Goal: Transaction & Acquisition: Download file/media

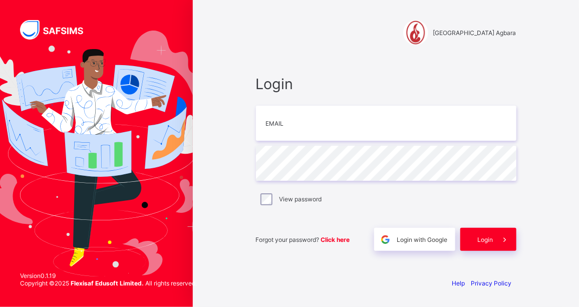
type input "**********"
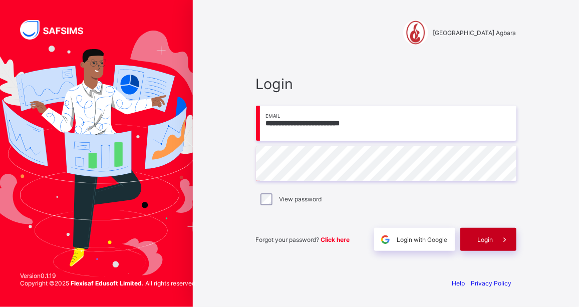
click at [484, 239] on span "Login" at bounding box center [486, 240] width 16 height 8
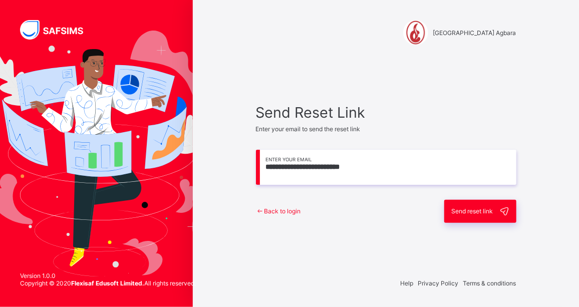
click at [478, 211] on span "Send reset link" at bounding box center [473, 211] width 42 height 8
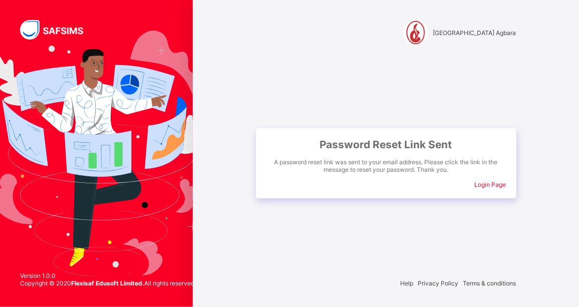
click at [491, 181] on span "Login Page" at bounding box center [491, 185] width 32 height 8
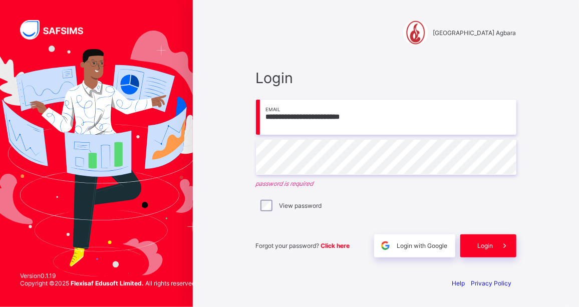
click at [285, 208] on label "View password" at bounding box center [300, 206] width 43 height 8
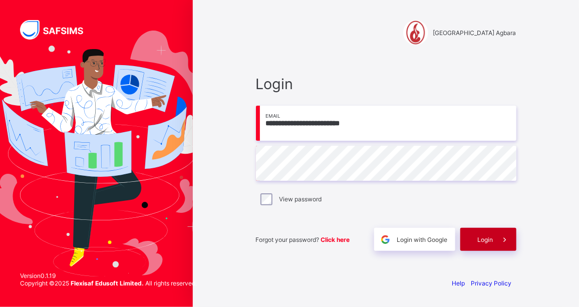
click at [494, 238] on span at bounding box center [504, 239] width 23 height 23
click at [491, 239] on span "Login" at bounding box center [486, 240] width 16 height 8
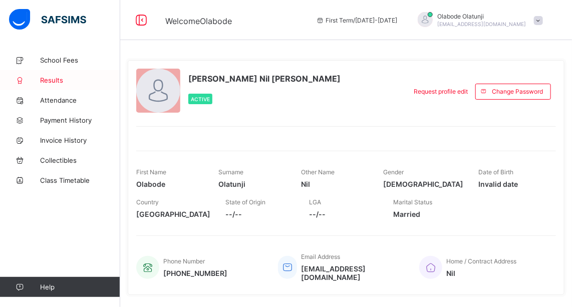
click at [54, 78] on span "Results" at bounding box center [80, 80] width 80 height 8
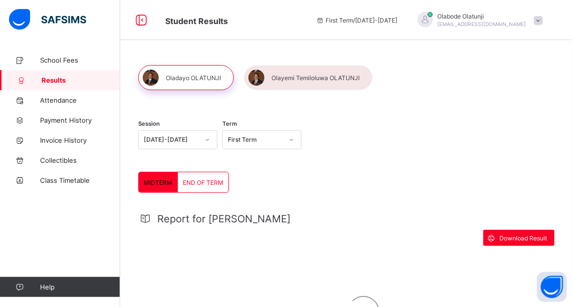
click at [293, 140] on icon at bounding box center [292, 140] width 4 height 2
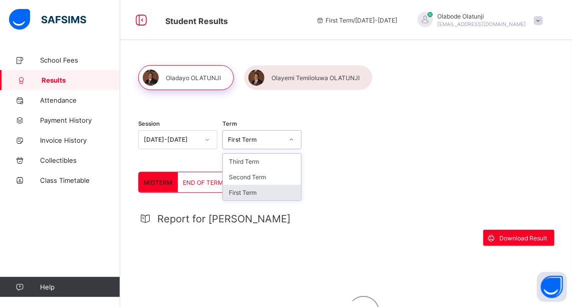
click at [241, 190] on div "First Term" at bounding box center [262, 193] width 78 height 16
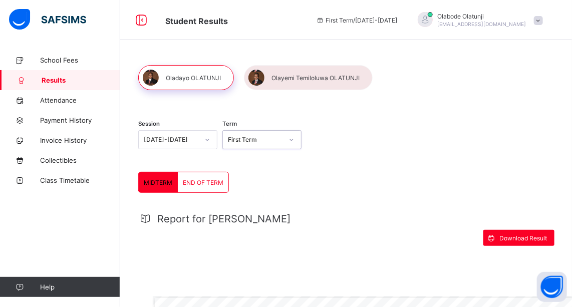
click at [294, 139] on icon at bounding box center [291, 140] width 6 height 10
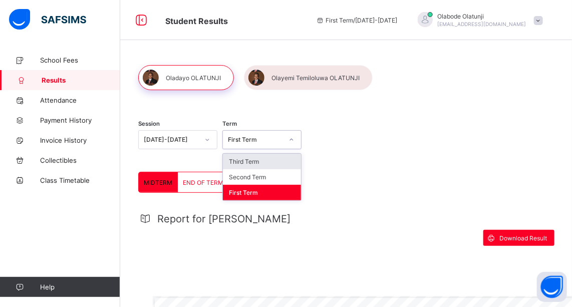
click at [251, 160] on div "Third Term" at bounding box center [262, 162] width 78 height 16
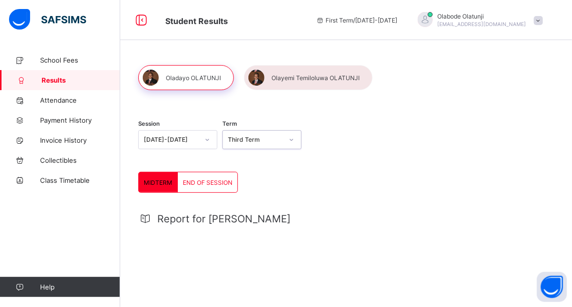
click at [211, 180] on span "END OF SESSION" at bounding box center [208, 183] width 50 height 8
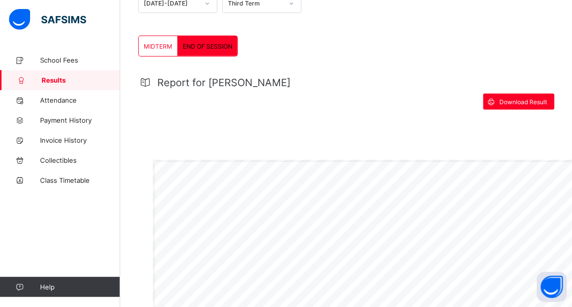
scroll to position [182, 0]
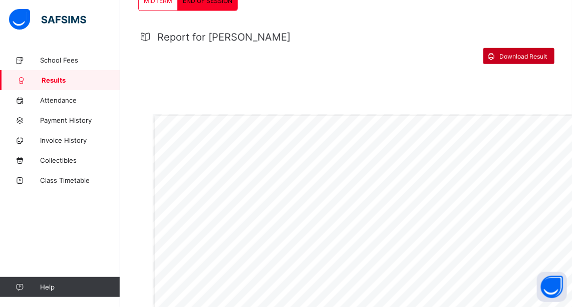
click at [521, 53] on span "Download Result" at bounding box center [523, 57] width 48 height 8
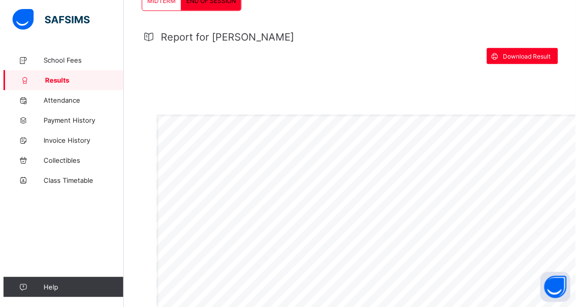
scroll to position [0, 0]
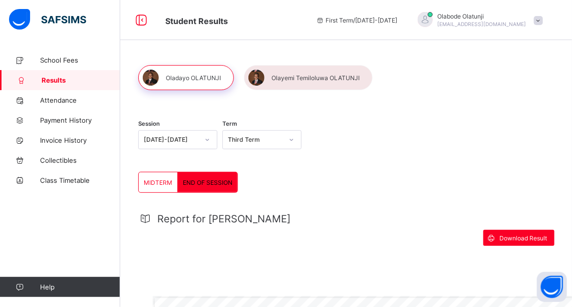
click at [542, 18] on span at bounding box center [538, 20] width 9 height 9
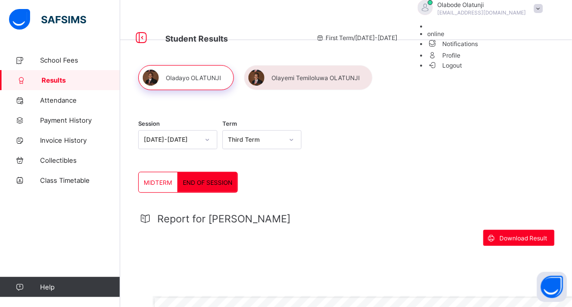
click at [462, 71] on span "Logout" at bounding box center [445, 65] width 35 height 11
